Goal: Book appointment/travel/reservation

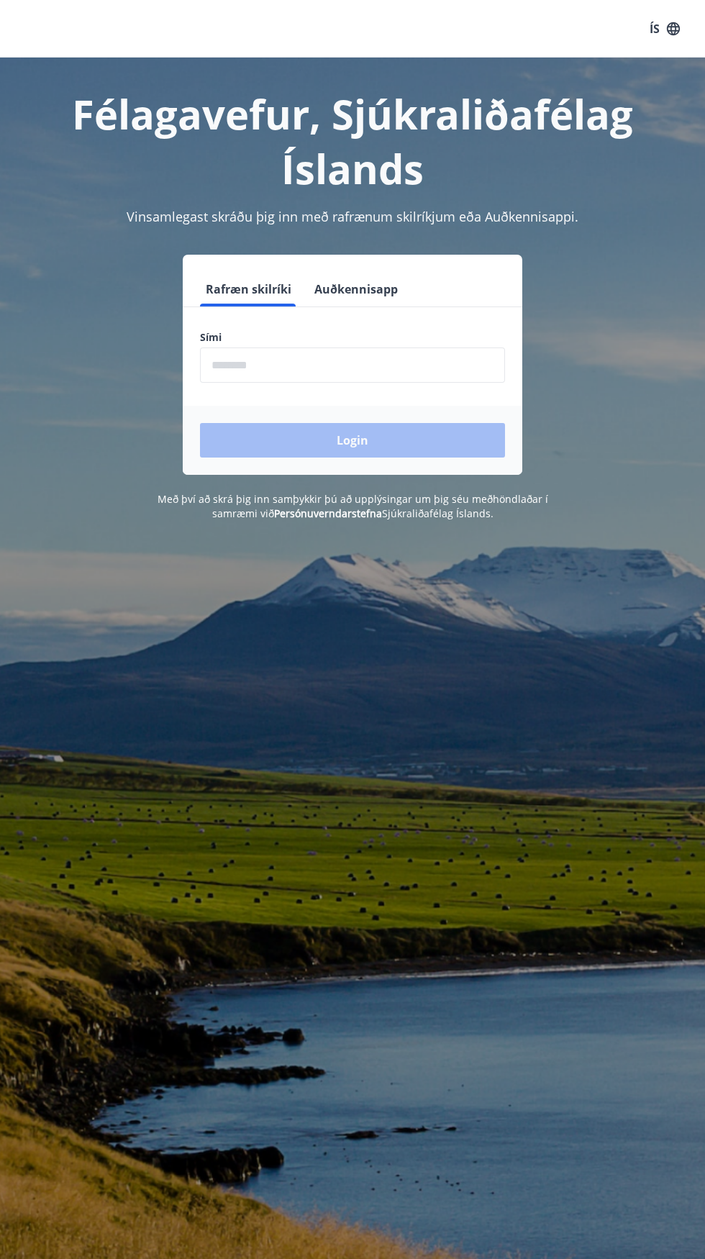
click at [351, 367] on input "phone" at bounding box center [352, 365] width 305 height 35
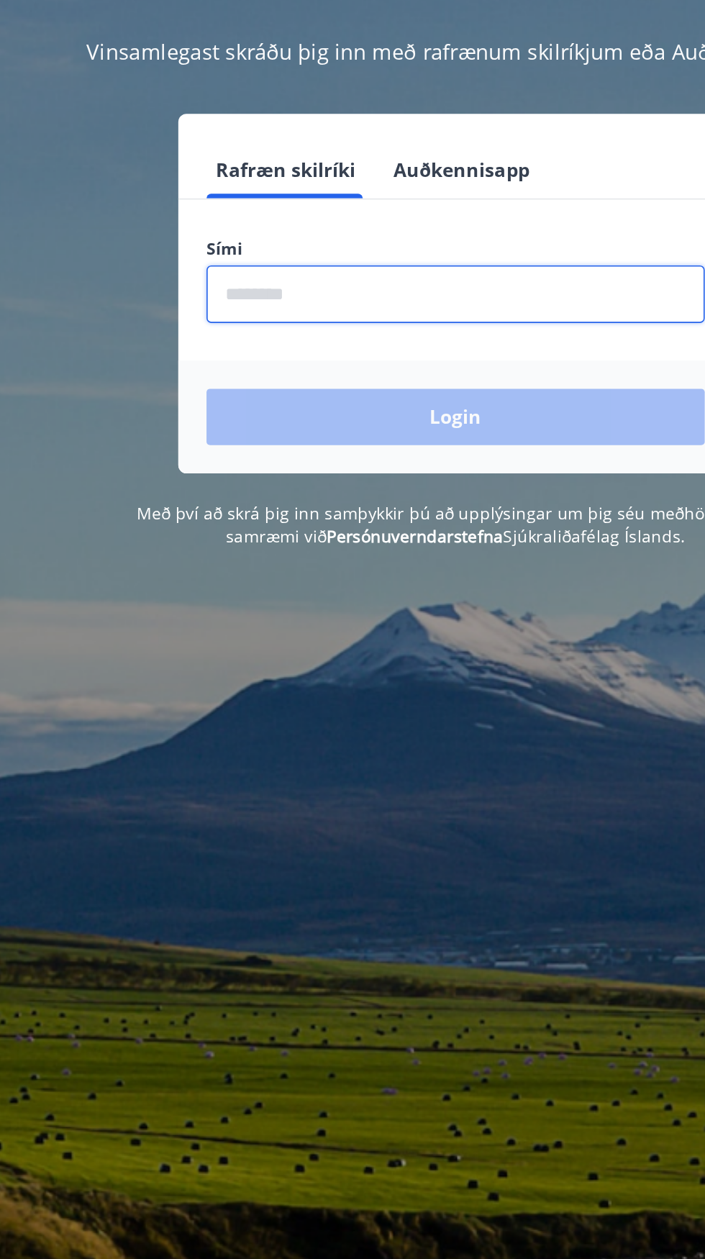
type input "********"
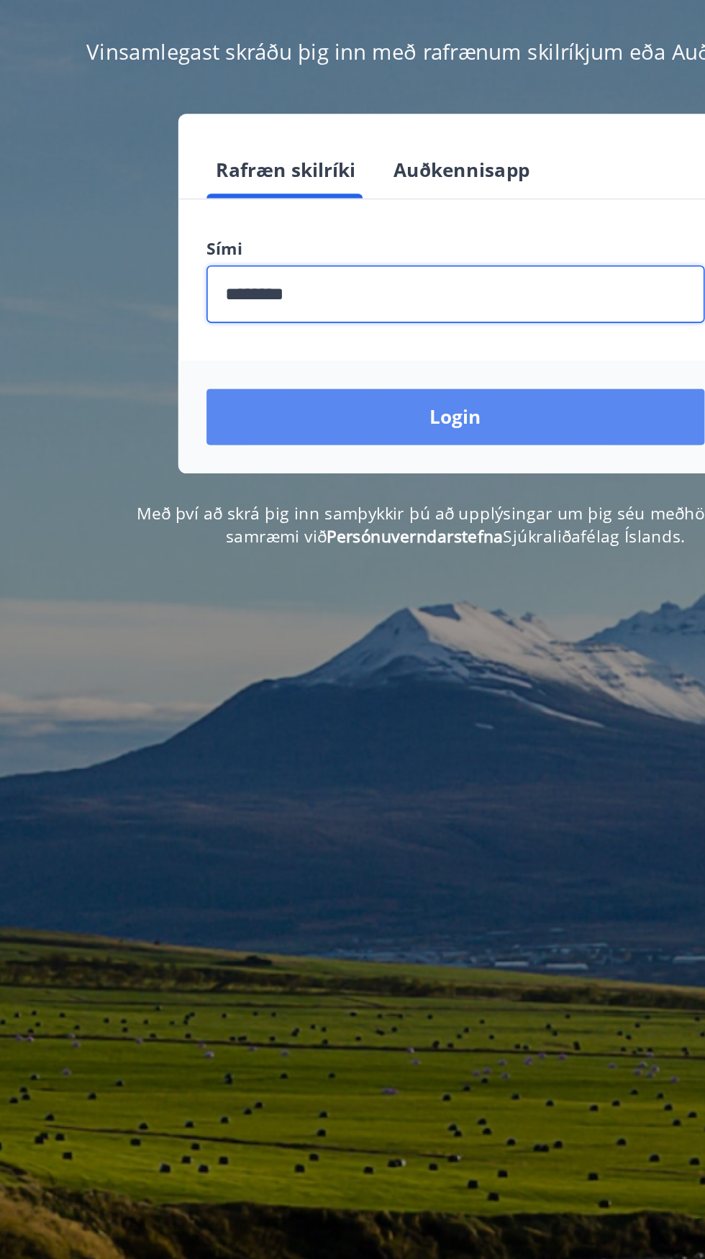
click at [397, 443] on button "Login" at bounding box center [352, 440] width 305 height 35
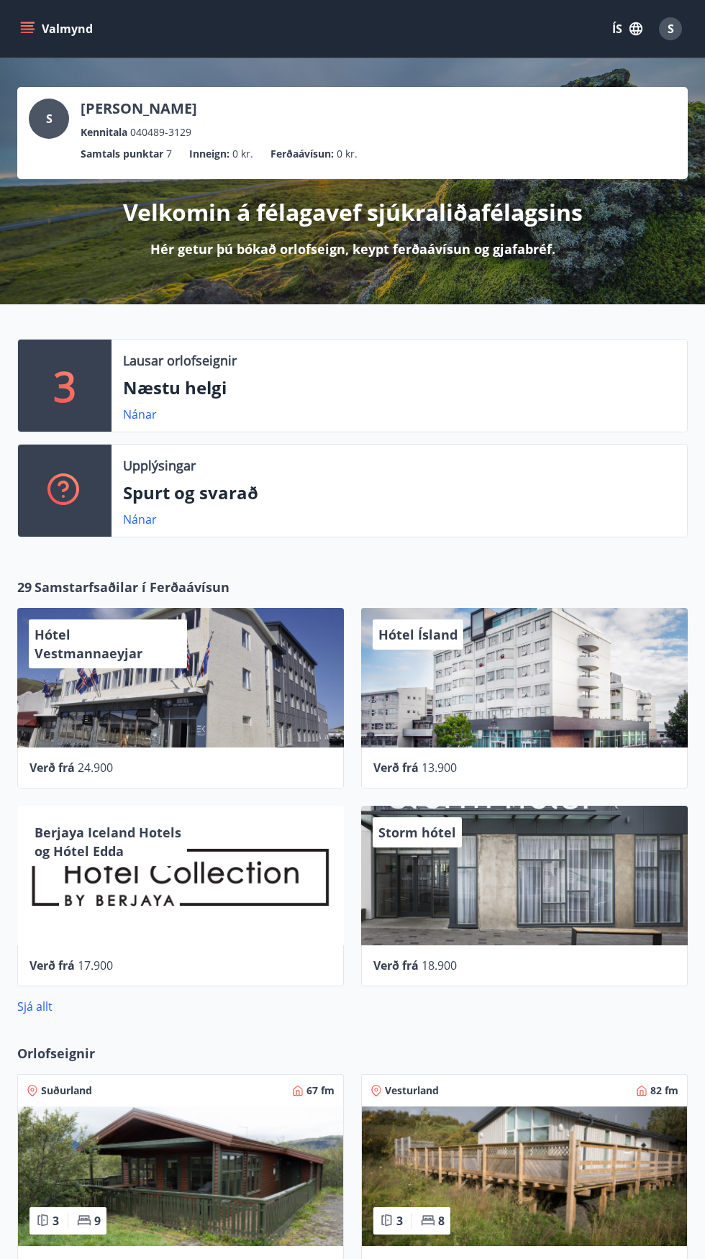
click at [211, 376] on p "Næstu helgi" at bounding box center [399, 388] width 553 height 24
click at [50, 359] on div "3" at bounding box center [65, 386] width 94 height 92
click at [187, 360] on p "Lausar orlofseignir" at bounding box center [180, 360] width 114 height 19
click at [142, 414] on link "Nánar" at bounding box center [140, 415] width 34 height 16
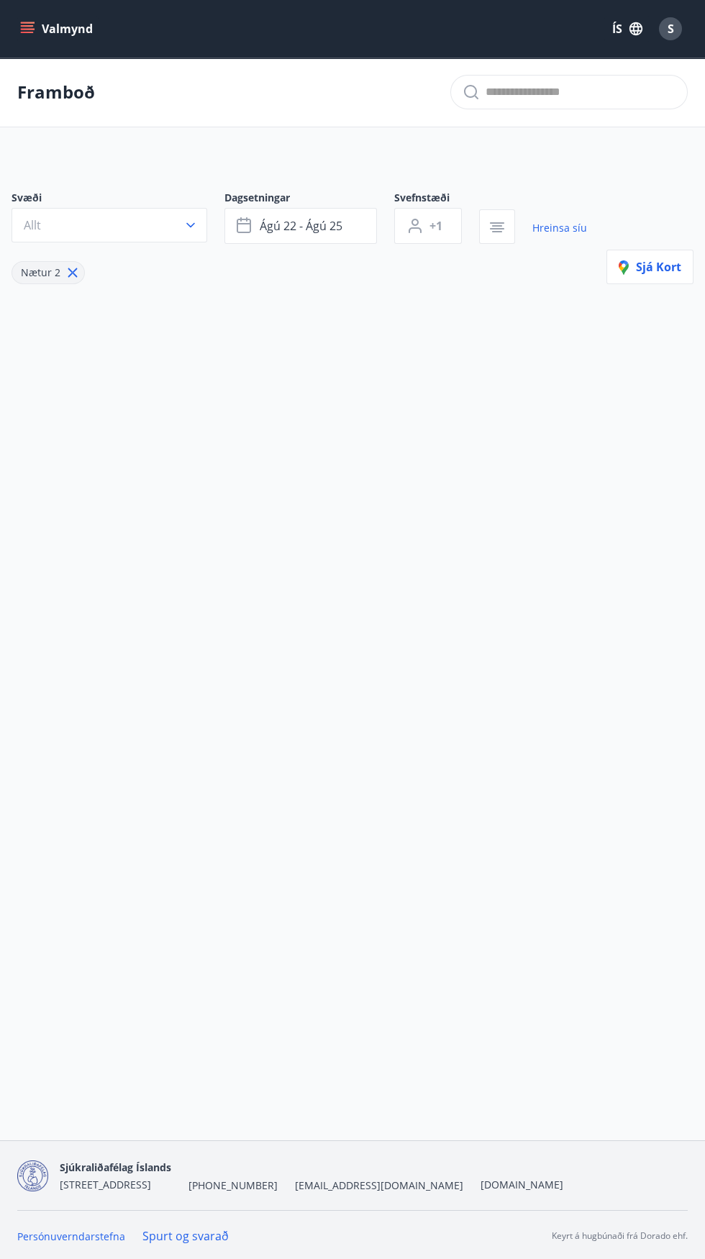
type input "*"
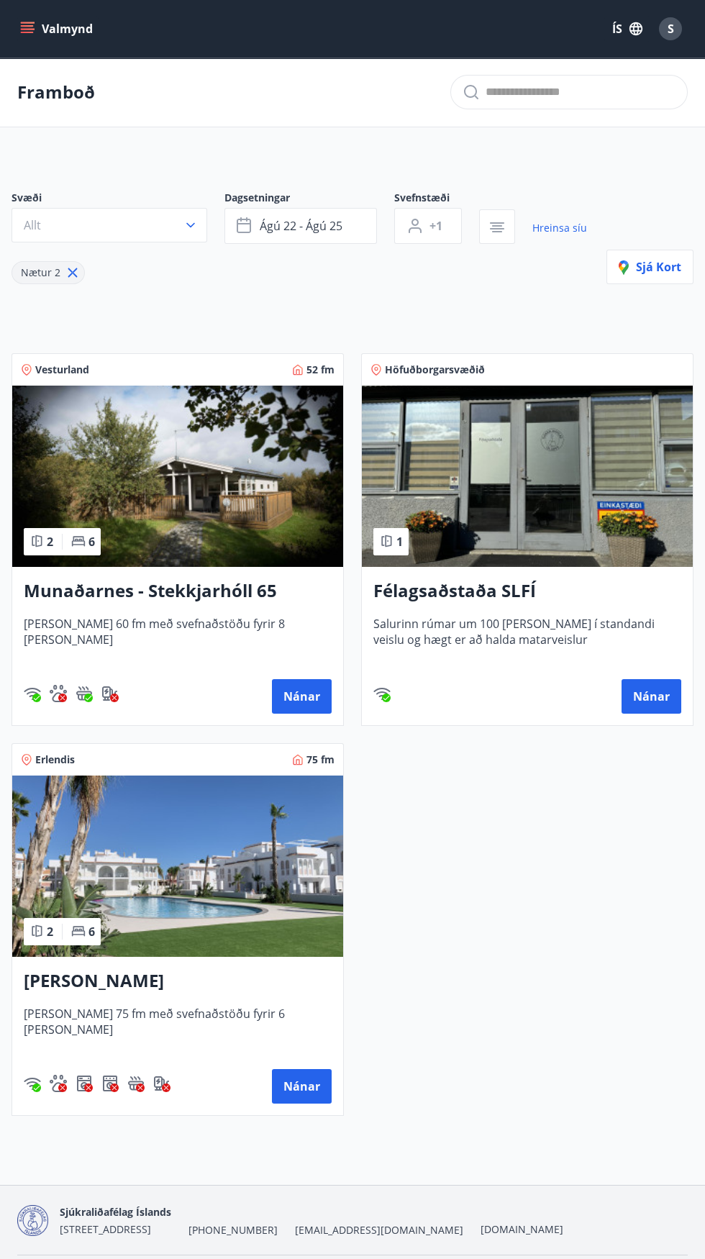
click at [182, 467] on img at bounding box center [177, 476] width 331 height 181
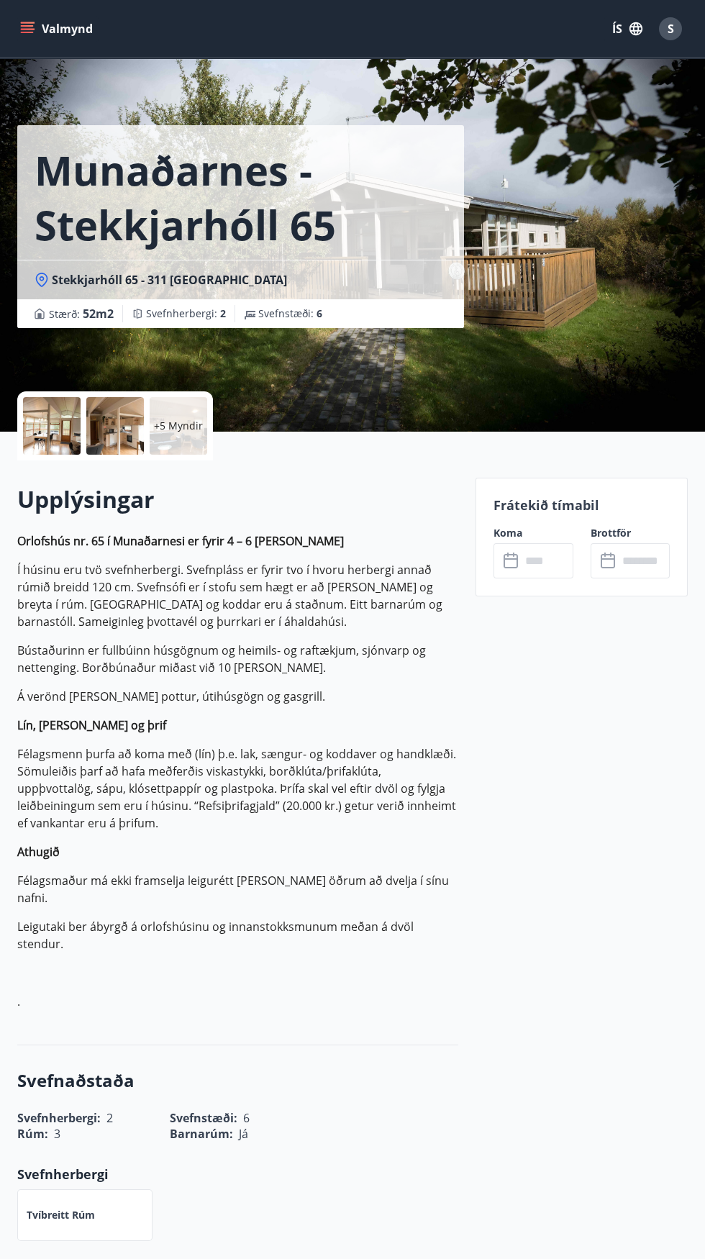
click at [45, 414] on div at bounding box center [52, 426] width 58 height 58
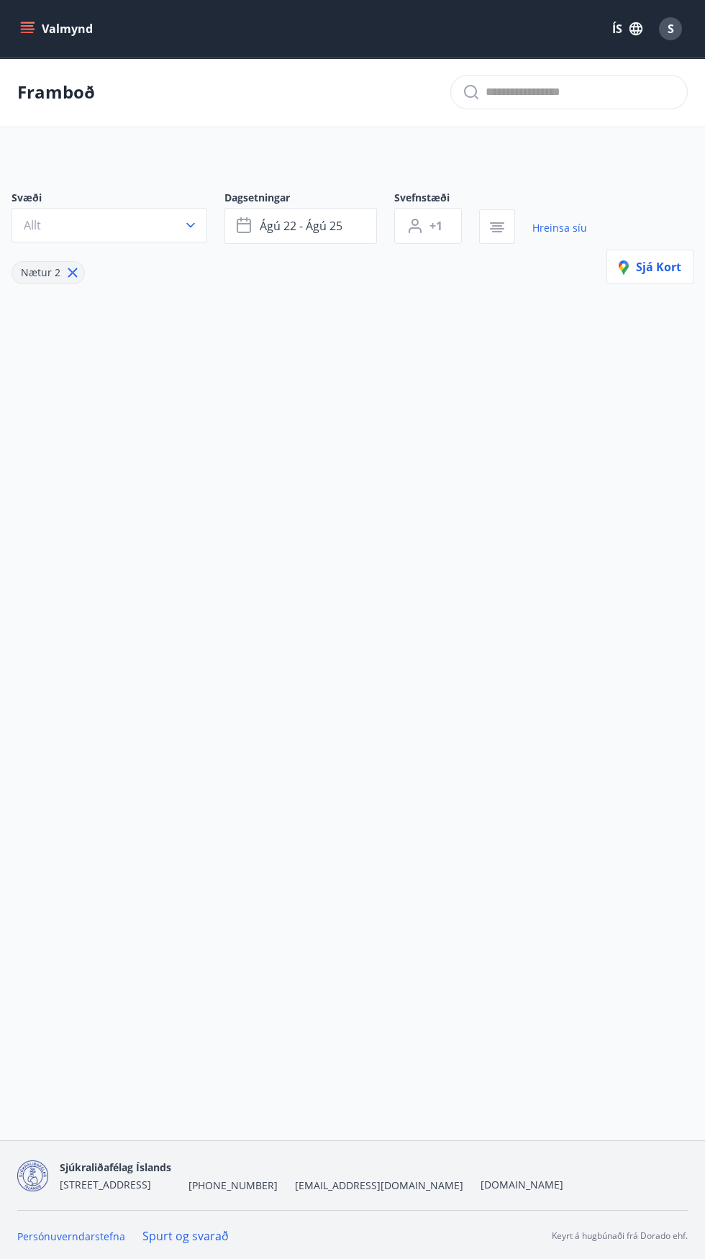
type input "*"
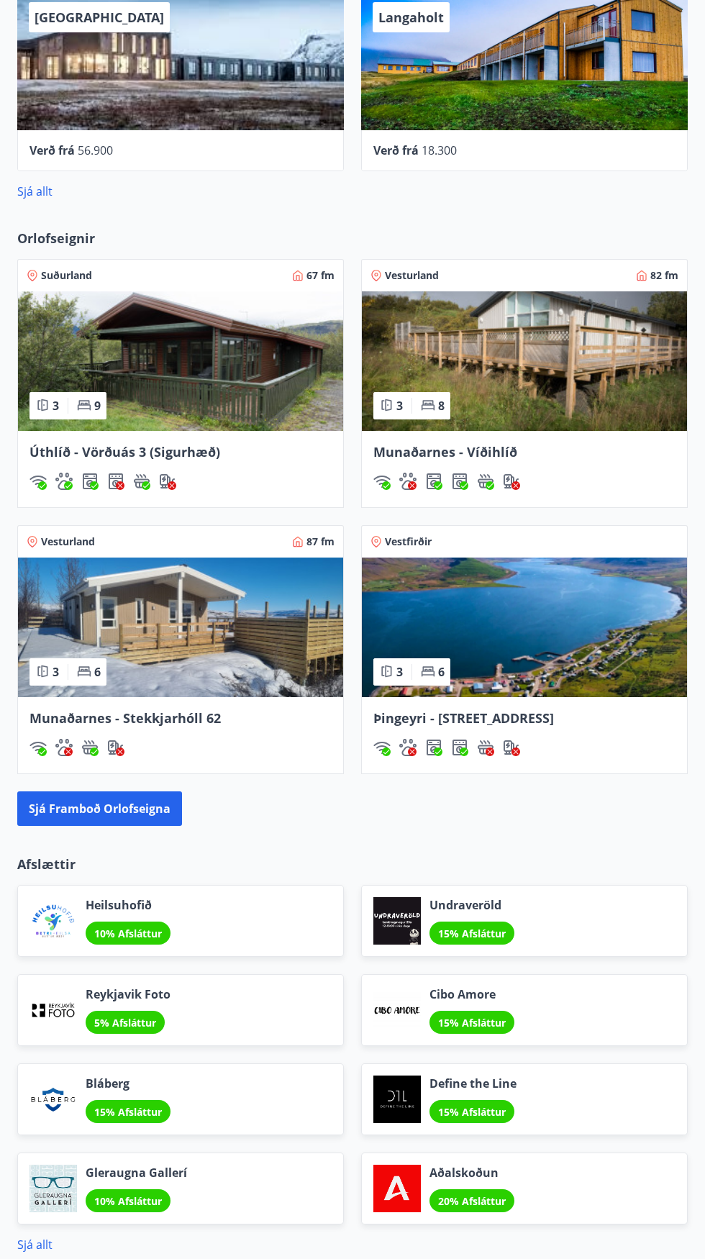
scroll to position [813, 0]
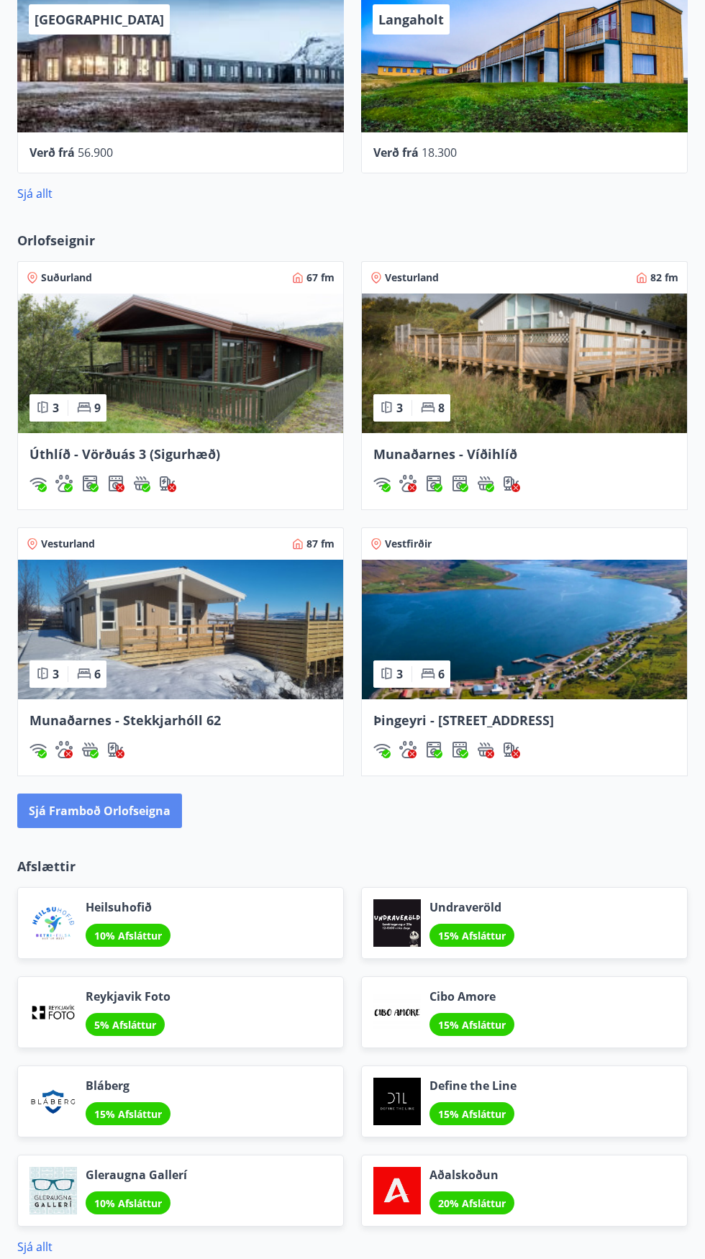
click at [140, 804] on button "Sjá framboð orlofseigna" at bounding box center [99, 811] width 165 height 35
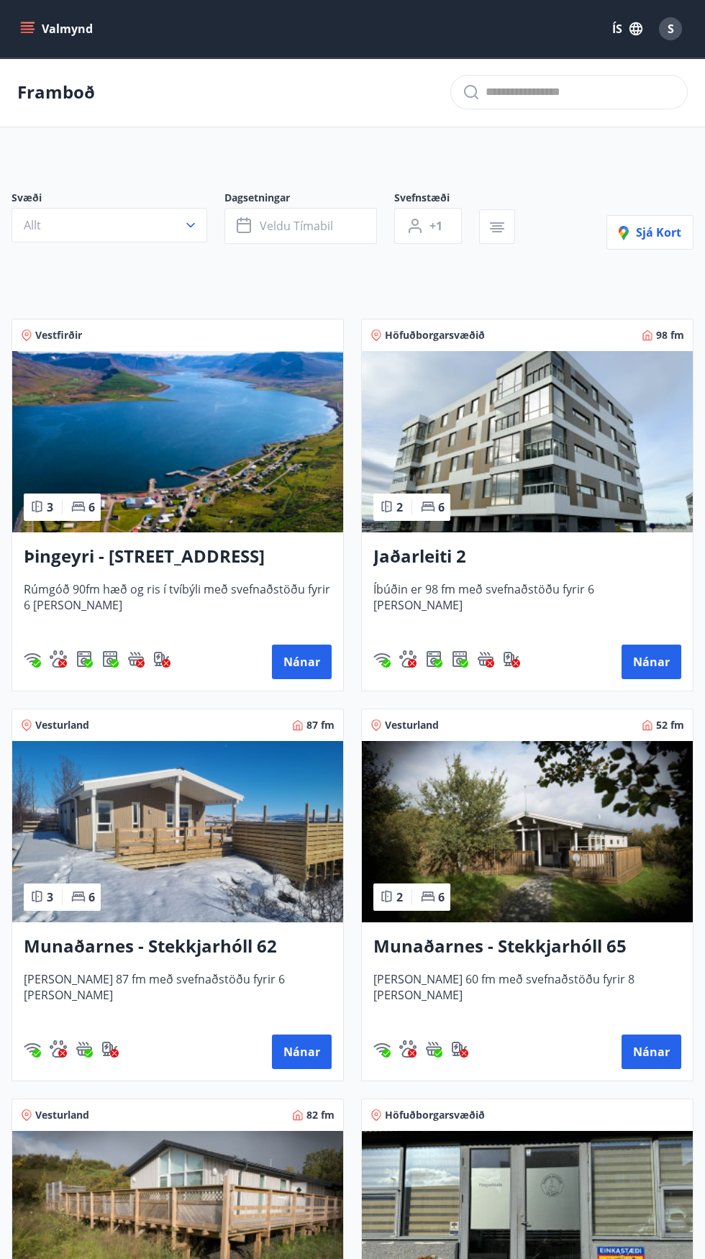
click at [253, 421] on img at bounding box center [177, 441] width 331 height 181
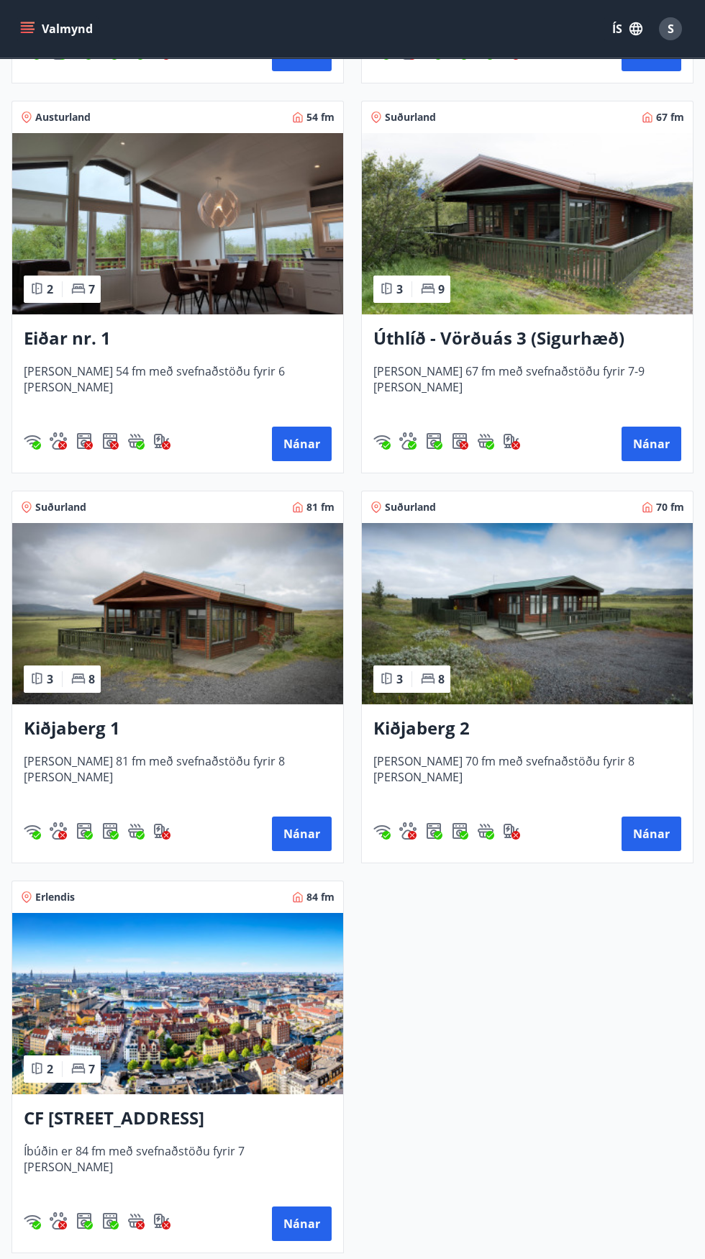
scroll to position [2880, 0]
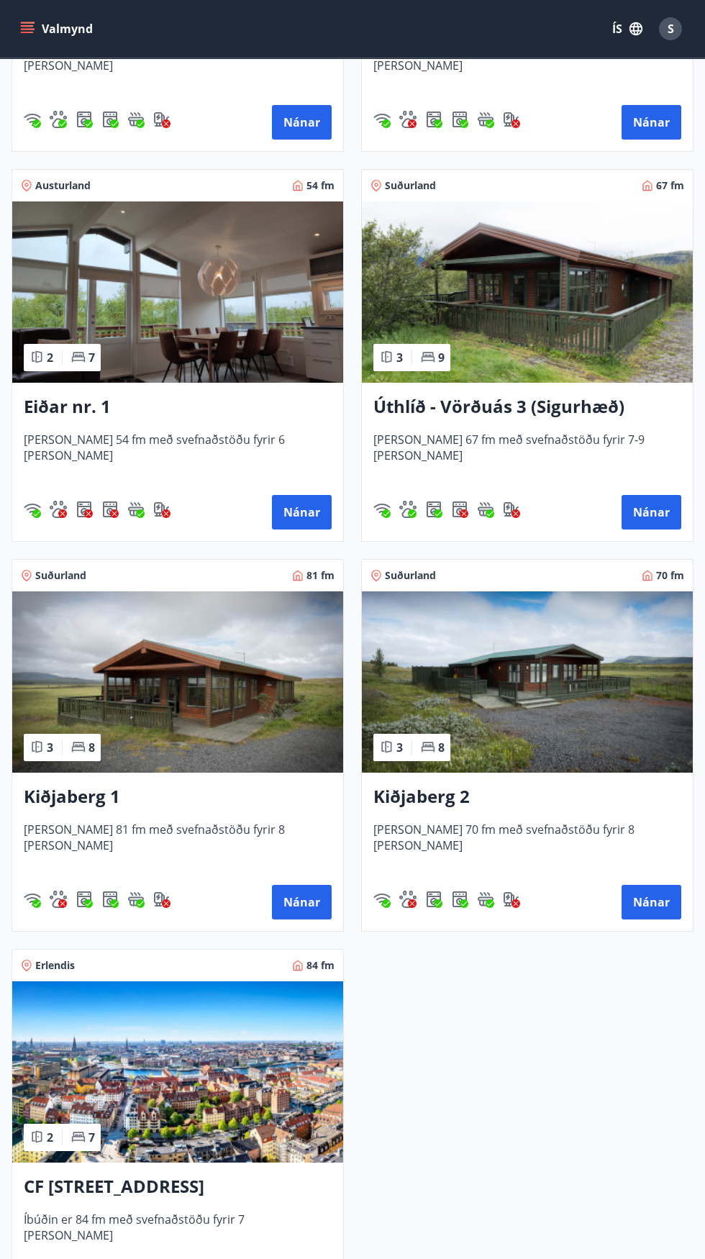
click at [240, 668] on img at bounding box center [177, 681] width 331 height 181
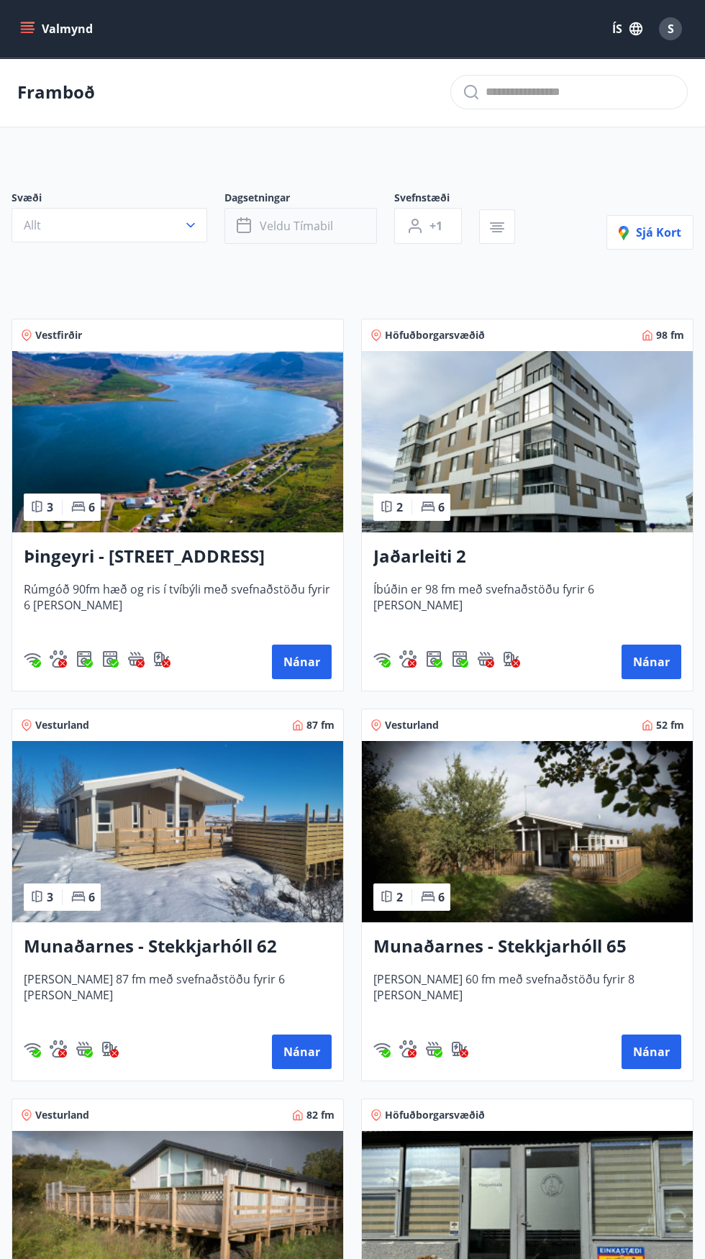
click at [368, 230] on button "Veldu tímabil" at bounding box center [301, 226] width 153 height 36
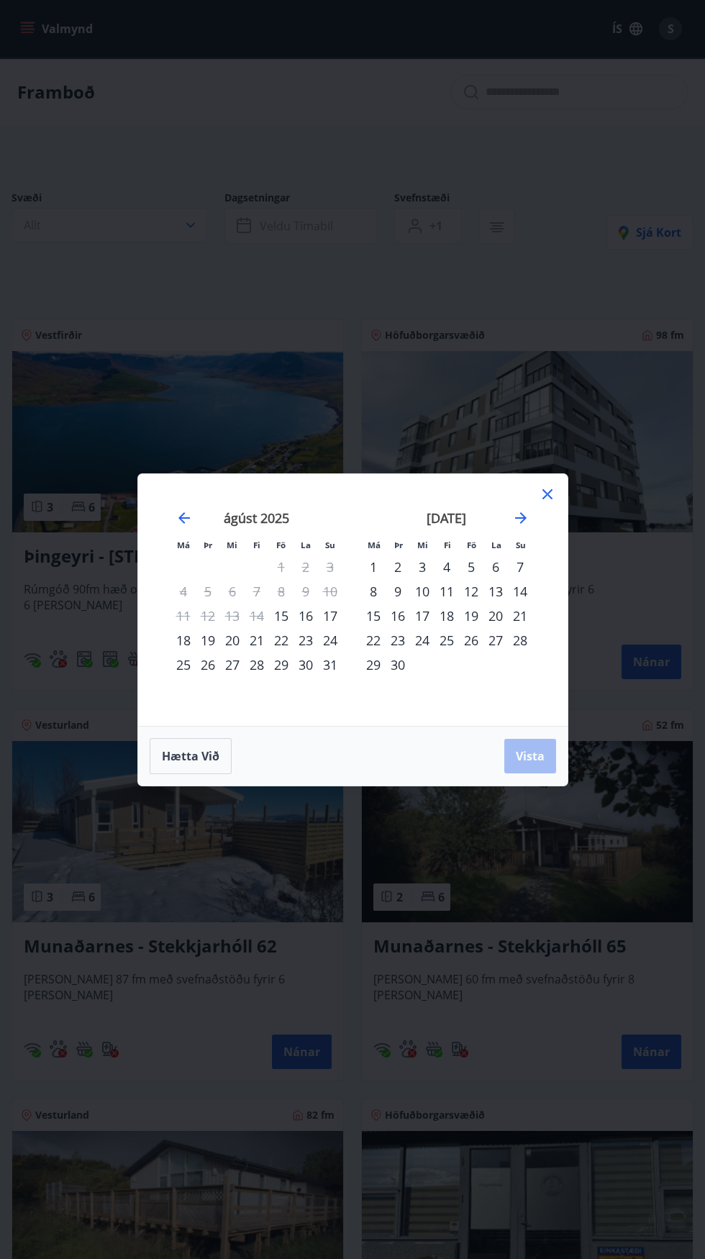
click at [554, 489] on icon at bounding box center [547, 494] width 17 height 17
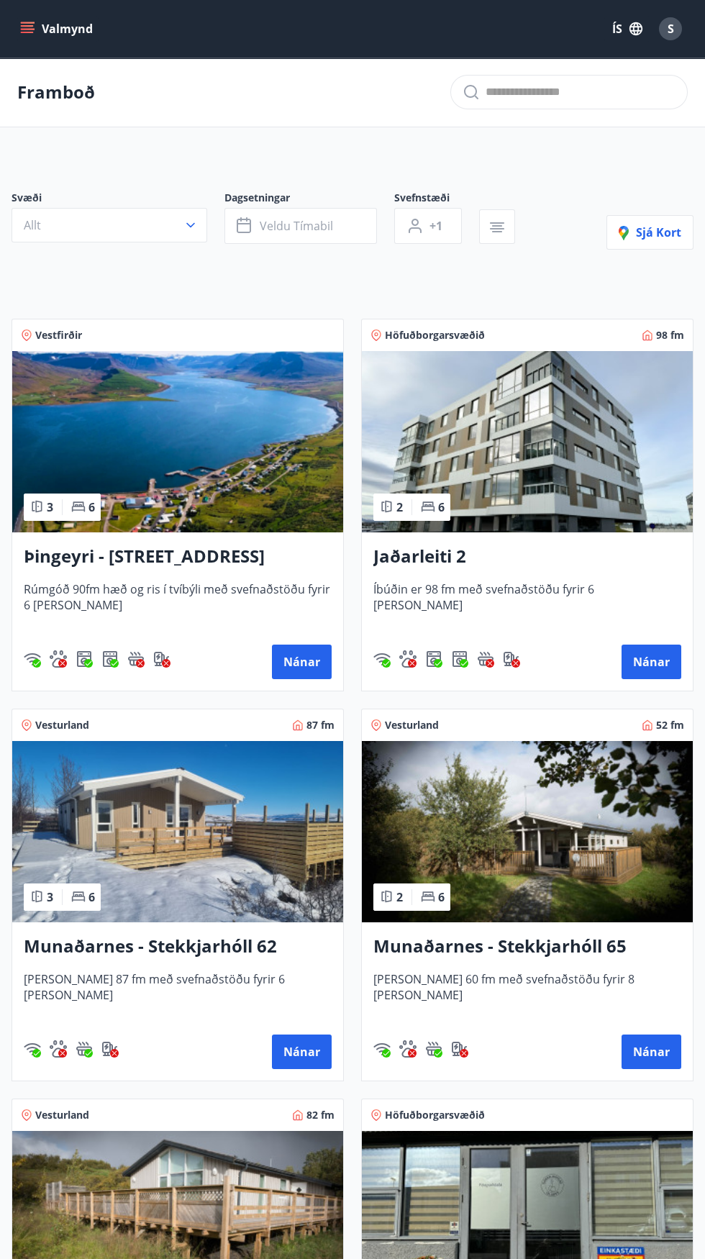
click at [31, 22] on icon "menu" at bounding box center [29, 22] width 16 height 1
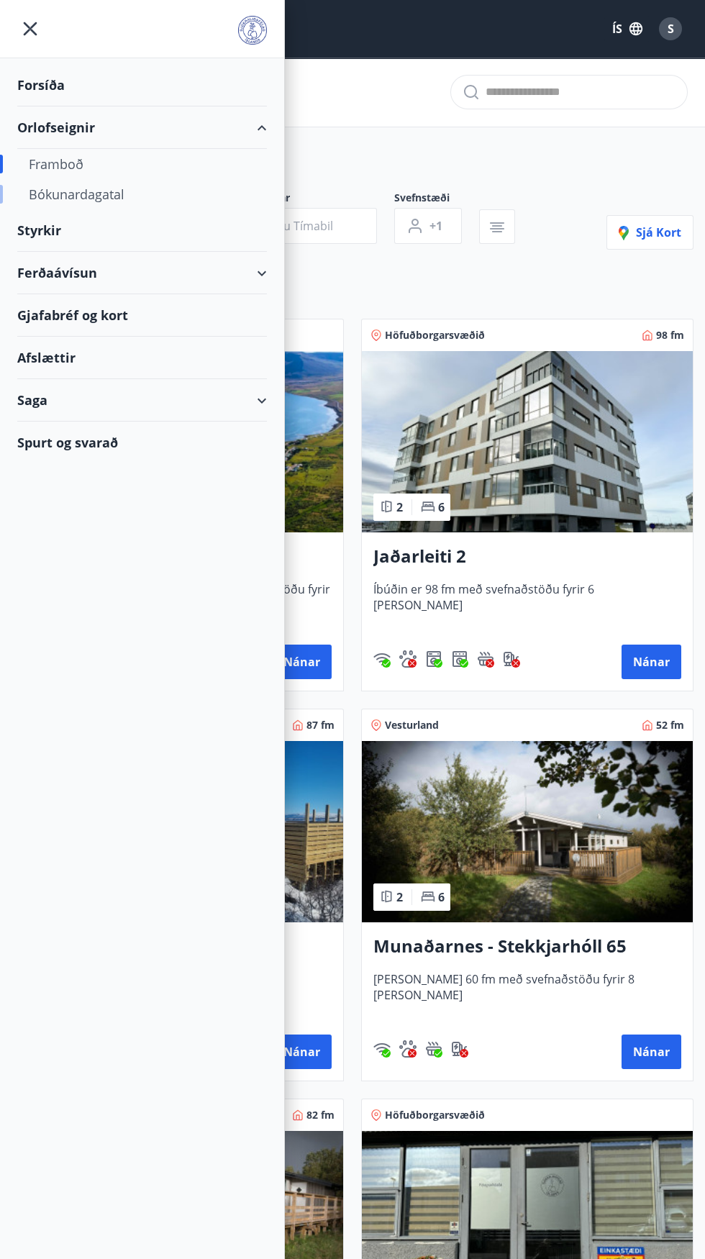
click at [123, 191] on div "Bókunardagatal" at bounding box center [142, 194] width 227 height 30
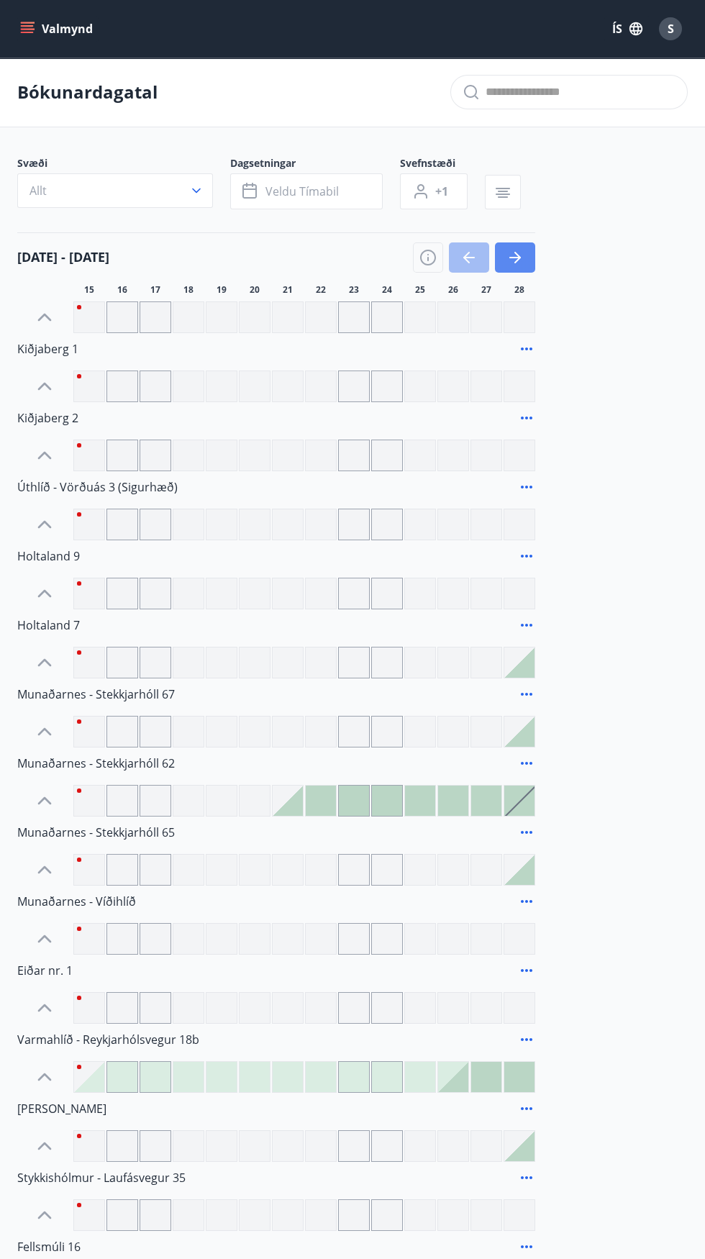
click at [517, 258] on icon "button" at bounding box center [515, 257] width 12 height 1
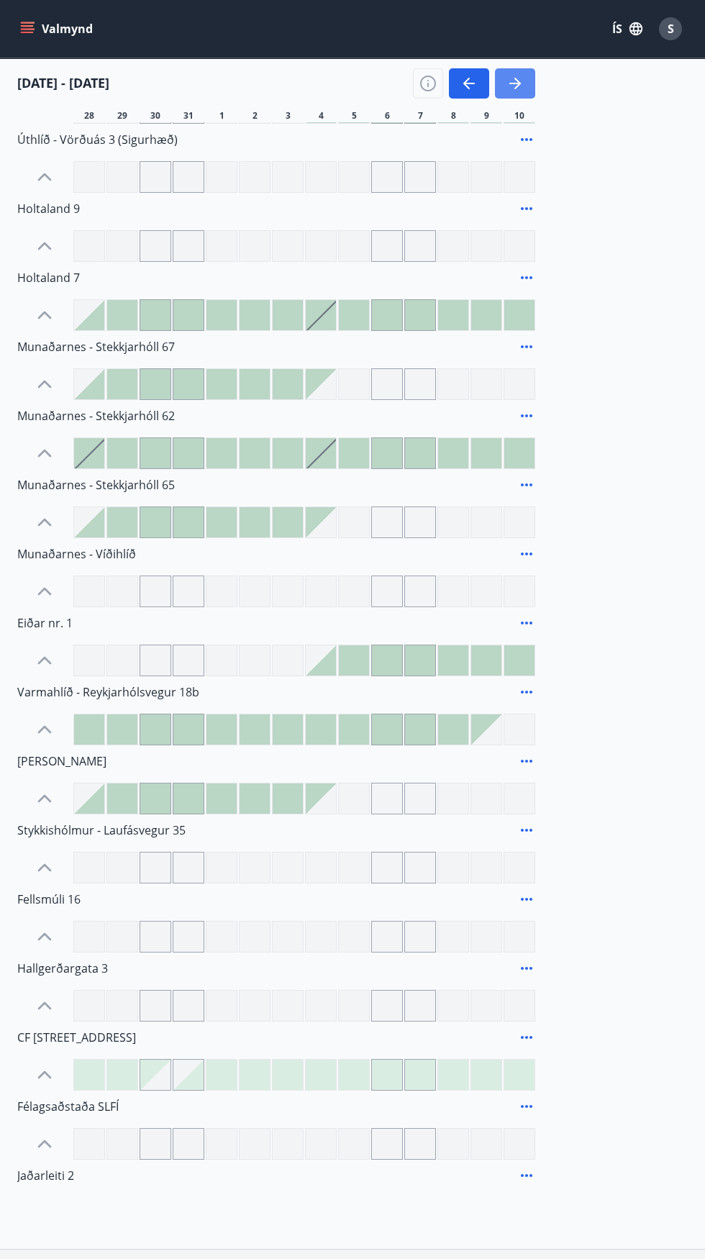
scroll to position [348, 0]
